Goal: Obtain resource: Download file/media

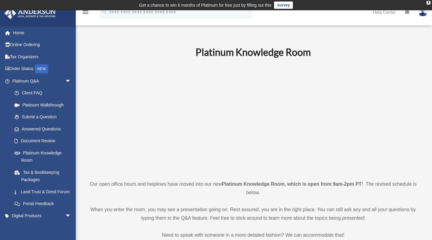
click at [17, 32] on link "Home" at bounding box center [42, 33] width 76 height 12
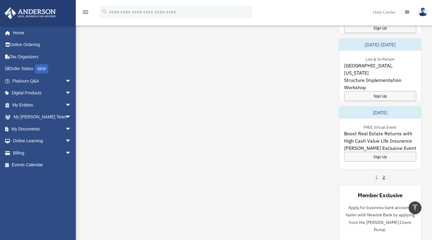
scroll to position [366, 0]
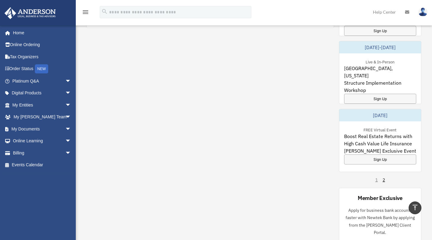
click at [375, 177] on div "1 2" at bounding box center [380, 180] width 10 height 6
click at [384, 177] on link "2" at bounding box center [383, 180] width 2 height 6
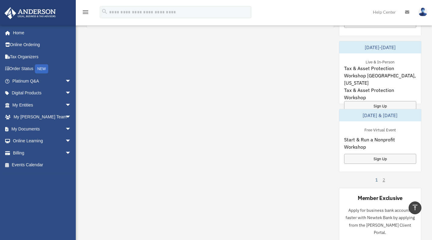
click at [376, 177] on link "1" at bounding box center [376, 180] width 2 height 6
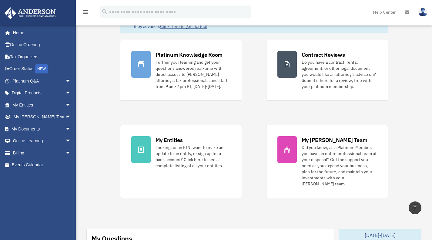
scroll to position [0, 0]
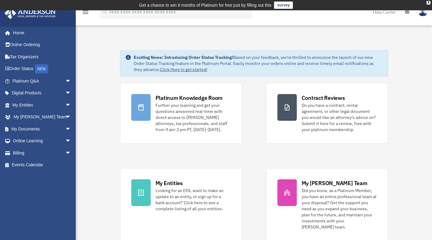
click at [16, 129] on link "My Documents arrow_drop_down" at bounding box center [42, 129] width 76 height 12
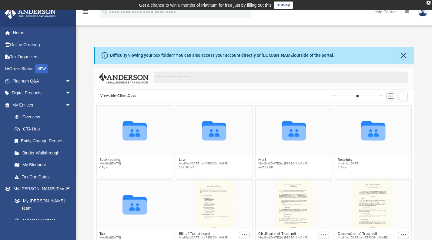
scroll to position [5, 5]
click at [288, 132] on icon "grid" at bounding box center [294, 132] width 24 height 15
click at [260, 157] on button "Mail" at bounding box center [283, 159] width 50 height 4
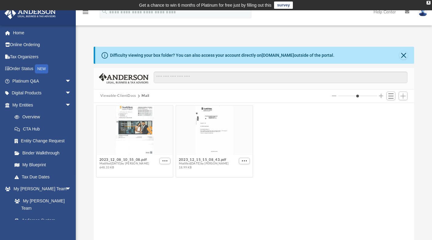
click at [207, 141] on div "grid" at bounding box center [214, 130] width 76 height 50
click at [208, 135] on div "grid" at bounding box center [214, 130] width 76 height 50
click at [194, 159] on button "2023_12_15_15_08_43.pdf" at bounding box center [204, 159] width 50 height 4
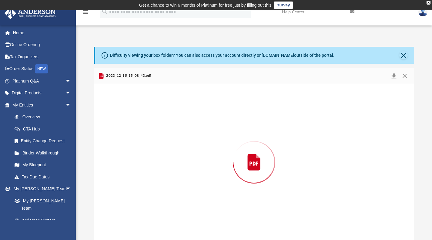
scroll to position [1, 0]
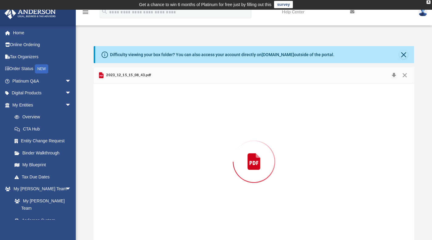
click at [194, 159] on div "Preview" at bounding box center [254, 161] width 321 height 156
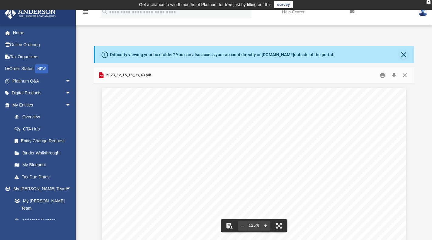
scroll to position [0, 0]
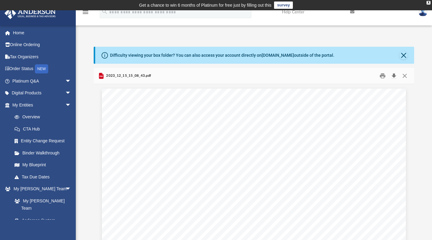
click at [393, 75] on button "Download" at bounding box center [393, 75] width 11 height 9
click at [382, 75] on button "Print" at bounding box center [382, 75] width 12 height 9
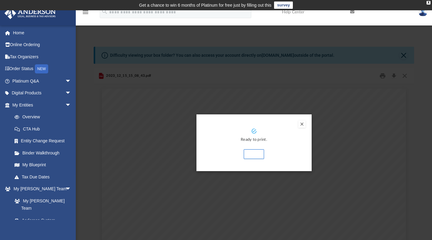
click at [256, 154] on button "Print" at bounding box center [254, 154] width 20 height 10
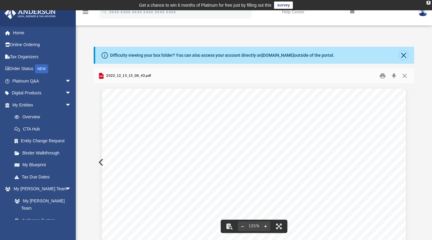
click at [403, 57] on button "Close" at bounding box center [403, 55] width 8 height 8
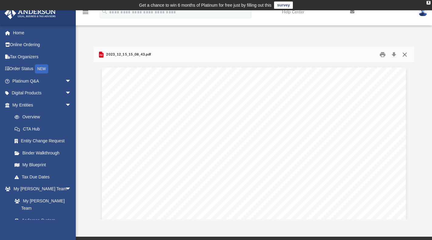
click at [403, 57] on button "Close" at bounding box center [404, 54] width 11 height 9
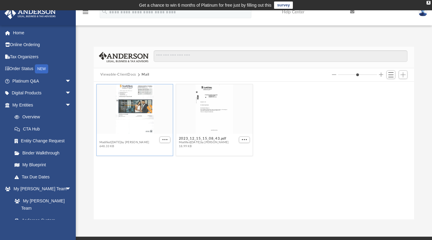
click at [119, 138] on button "2023_12_08_10_55_08.pdf" at bounding box center [124, 138] width 50 height 4
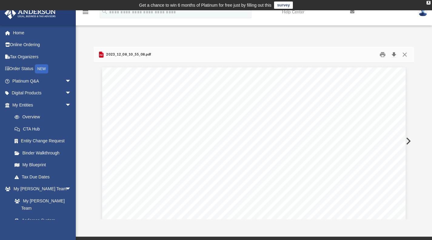
click at [394, 54] on button "Download" at bounding box center [393, 54] width 11 height 9
click at [382, 54] on button "Print" at bounding box center [382, 54] width 12 height 9
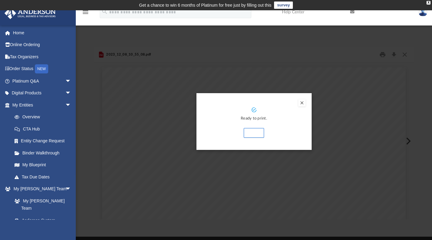
click at [253, 132] on button "Print" at bounding box center [254, 133] width 20 height 10
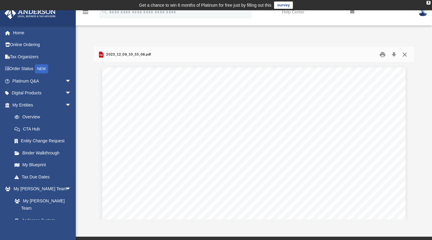
click at [406, 52] on button "Close" at bounding box center [404, 54] width 11 height 9
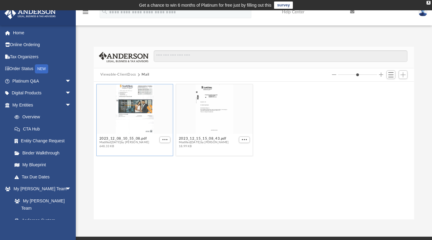
click at [385, 35] on div "Difficulty viewing your box folder? You can also access your account directly o…" at bounding box center [254, 126] width 356 height 185
click at [85, 12] on icon "menu" at bounding box center [85, 11] width 7 height 7
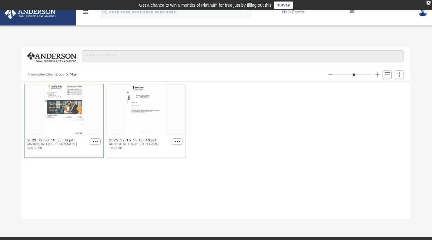
scroll to position [133, 384]
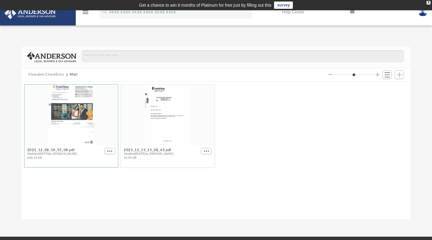
click at [85, 12] on icon "menu" at bounding box center [85, 11] width 7 height 7
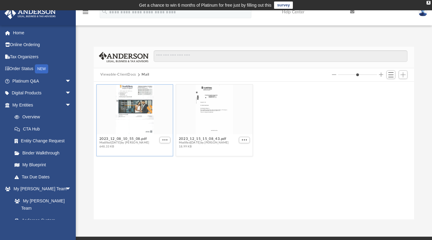
scroll to position [133, 316]
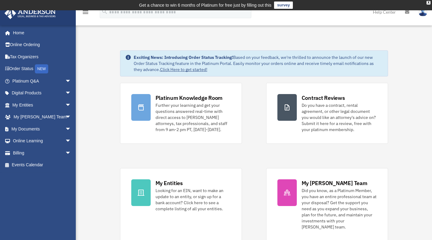
click at [24, 128] on link "My Documents arrow_drop_down" at bounding box center [42, 129] width 76 height 12
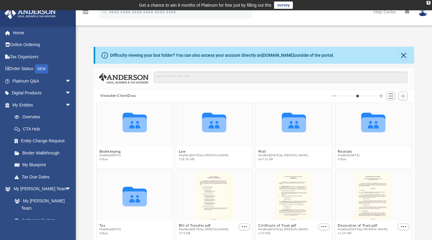
scroll to position [10, 0]
